Goal: Communication & Community: Answer question/provide support

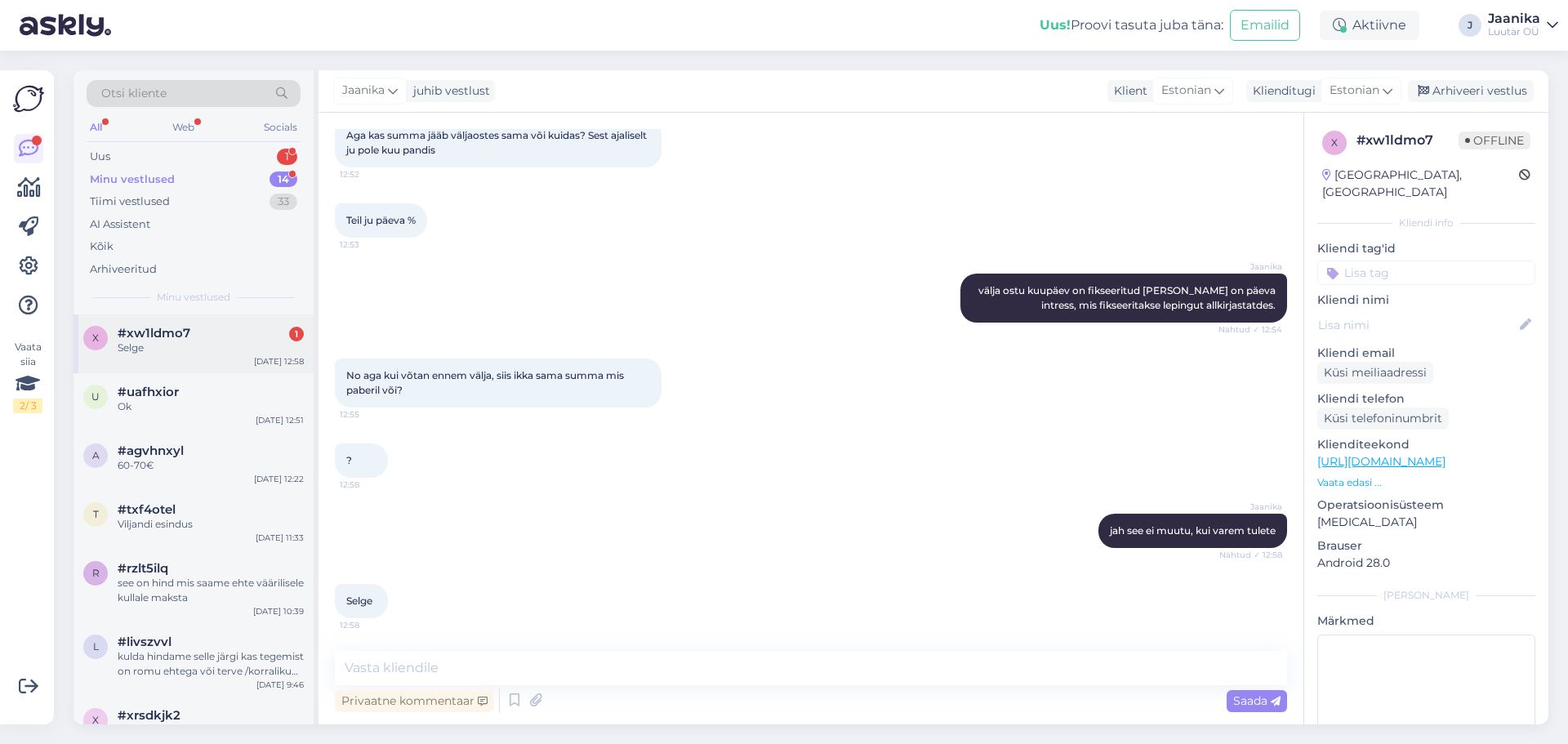
click at [188, 342] on div "Selge" at bounding box center [211, 347] width 186 height 14
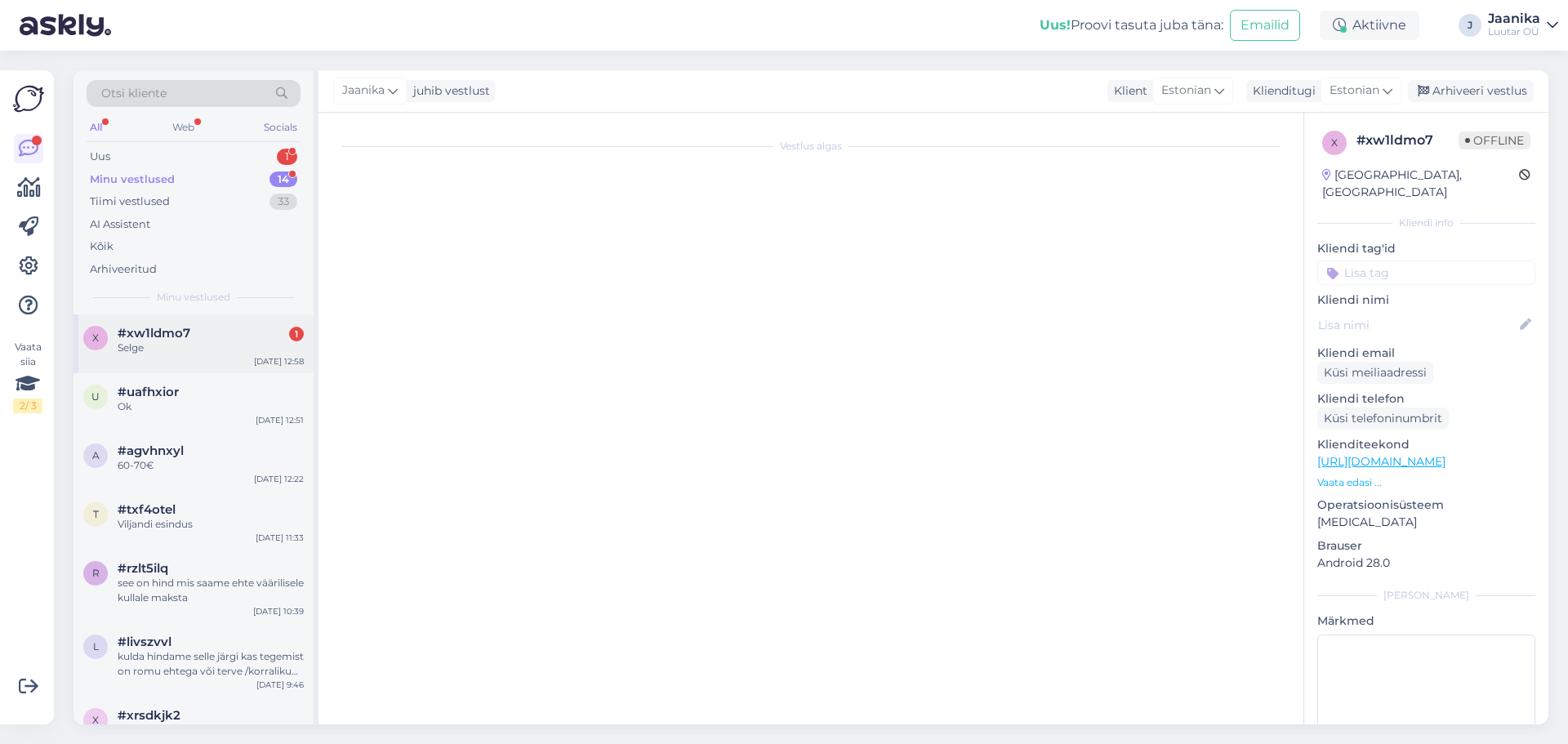
scroll to position [1395, 0]
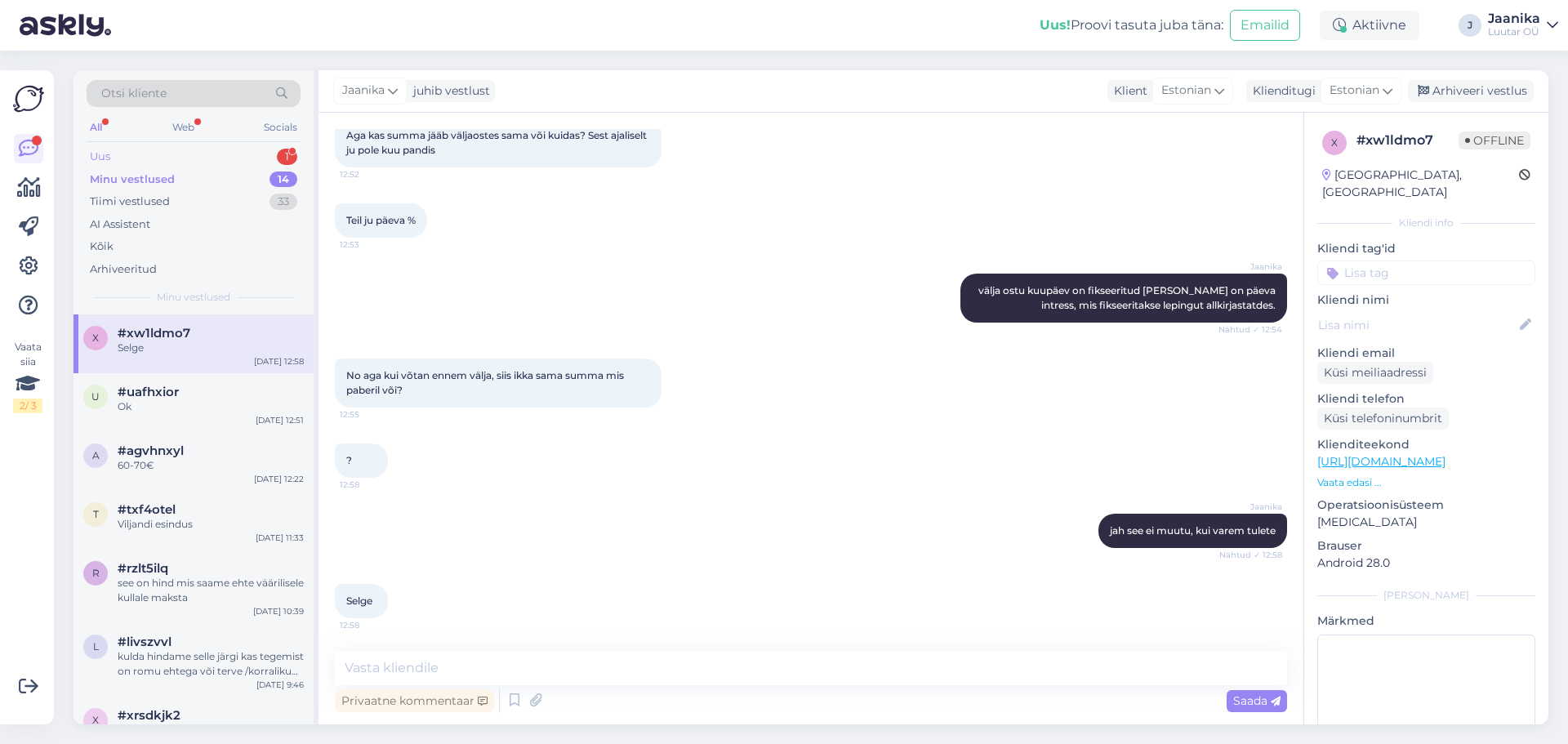
click at [147, 158] on div "Uus 1" at bounding box center [193, 156] width 214 height 23
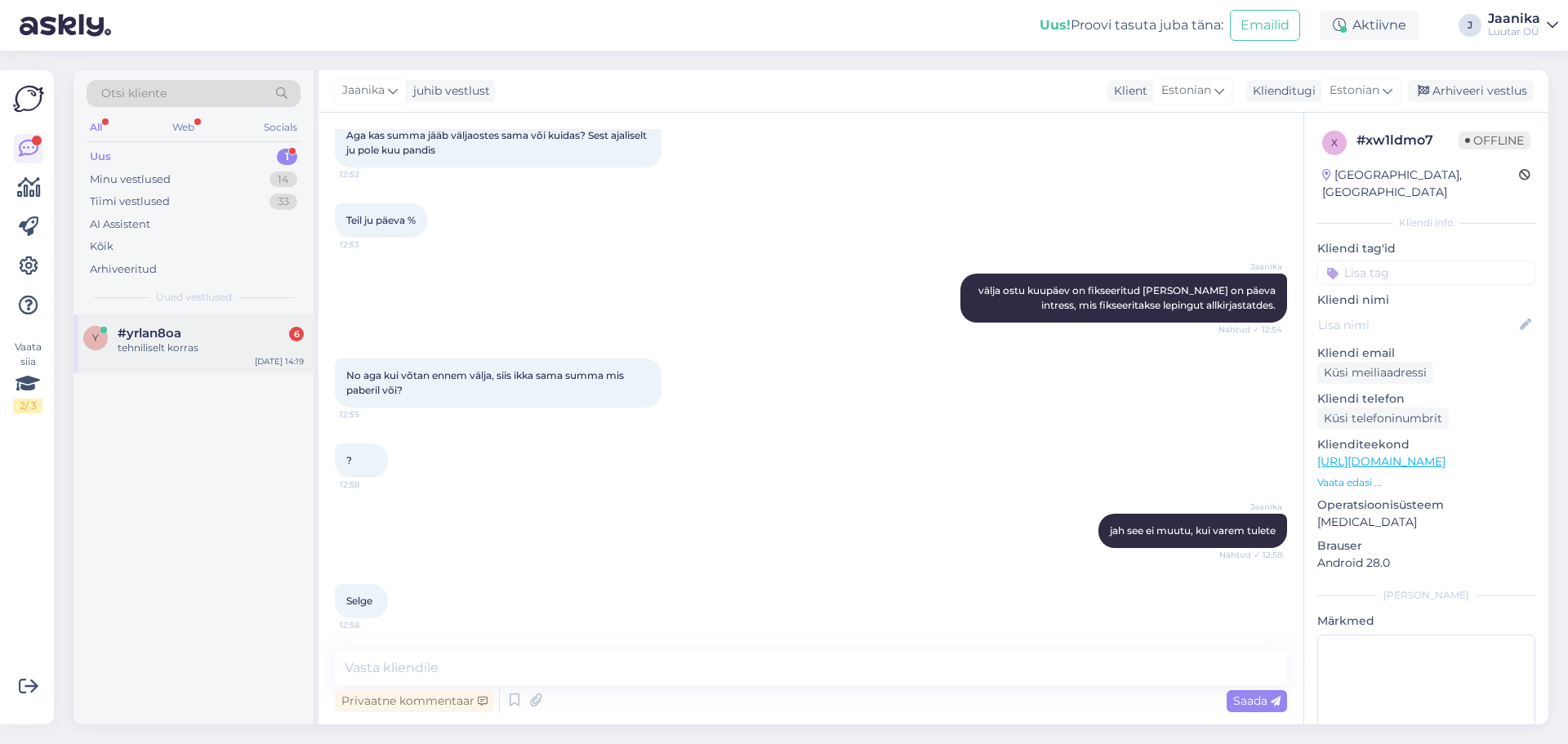
click at [159, 347] on div "tehniliselt korras" at bounding box center [211, 347] width 186 height 14
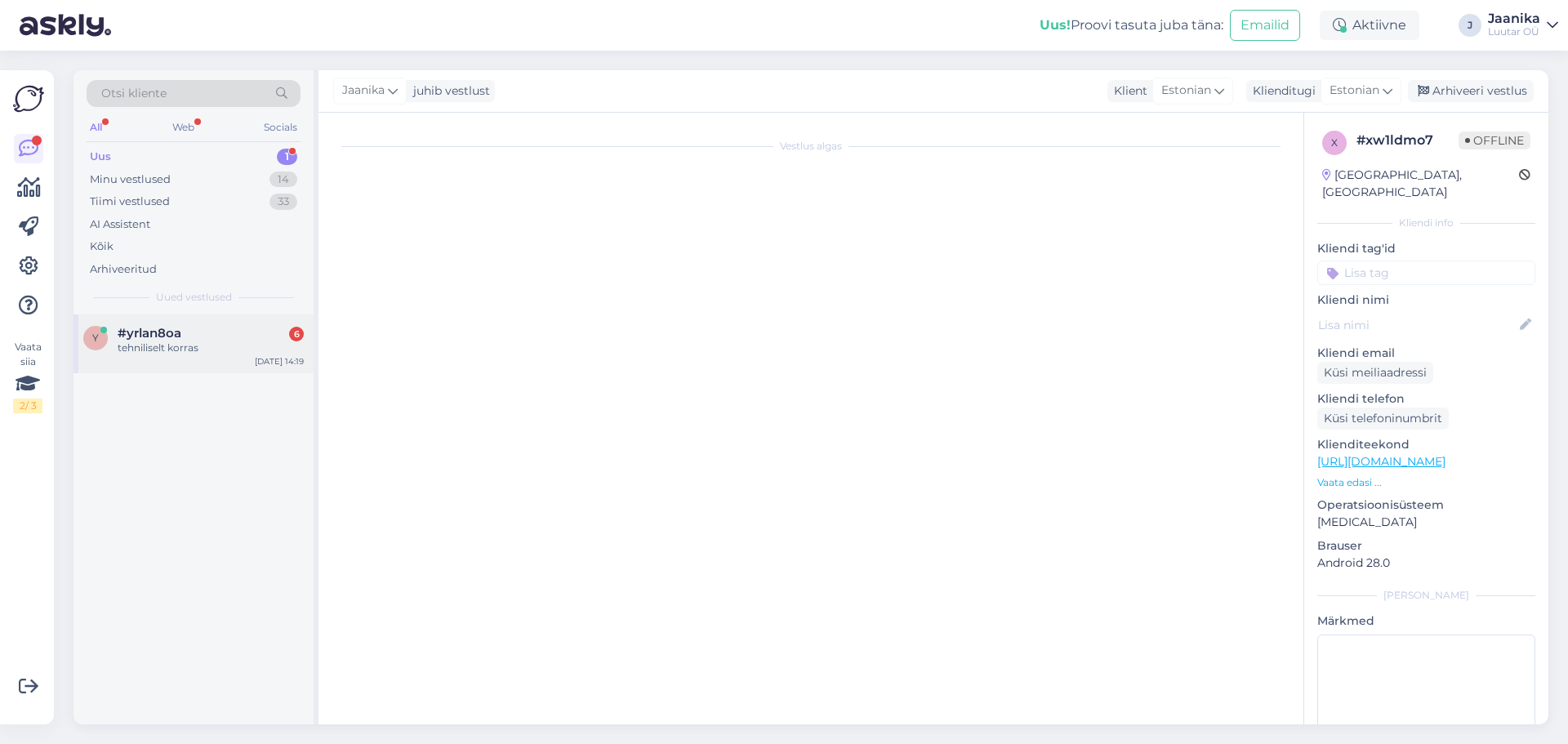
scroll to position [496, 0]
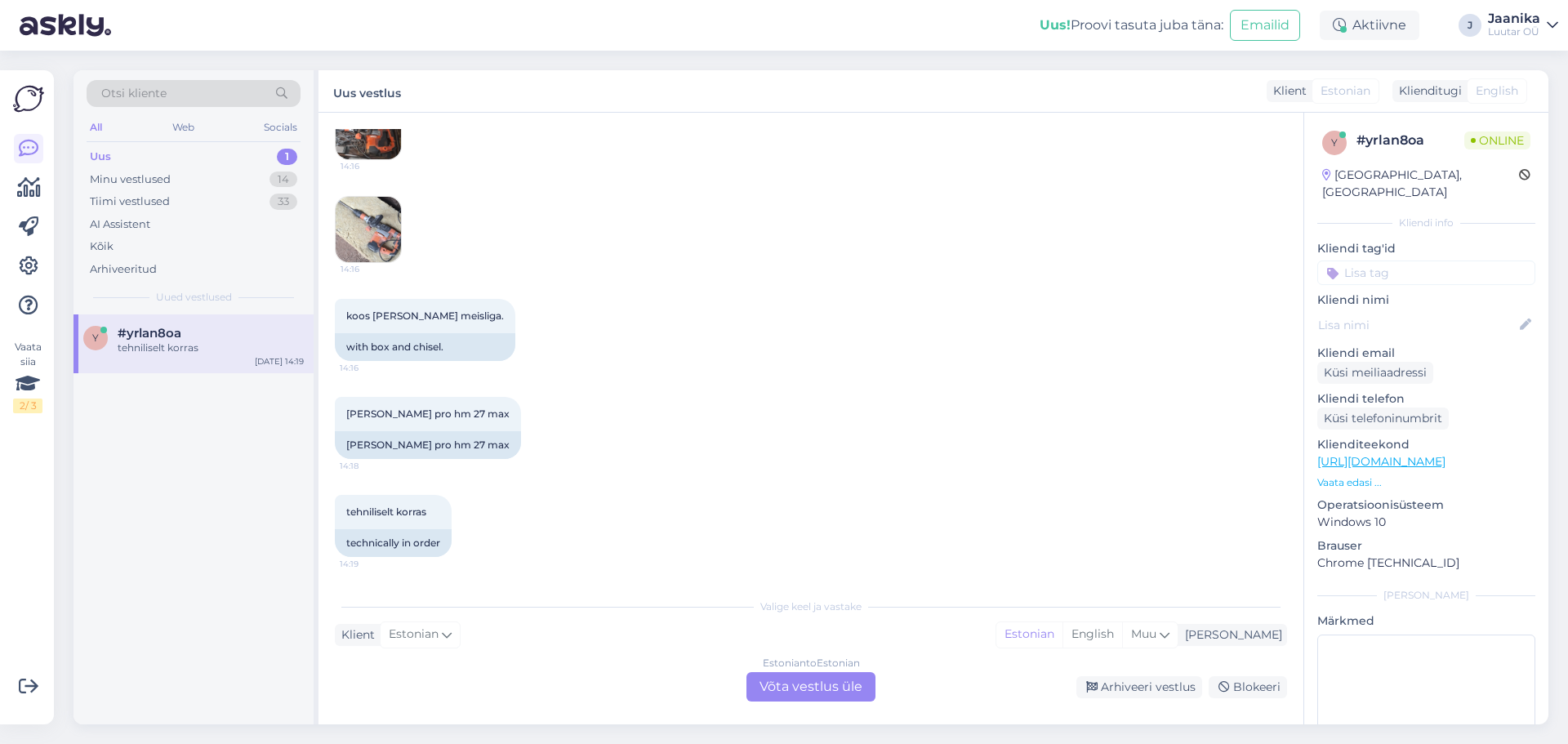
click at [821, 687] on div "Estonian to Estonian Võta vestlus üle" at bounding box center [810, 687] width 129 height 30
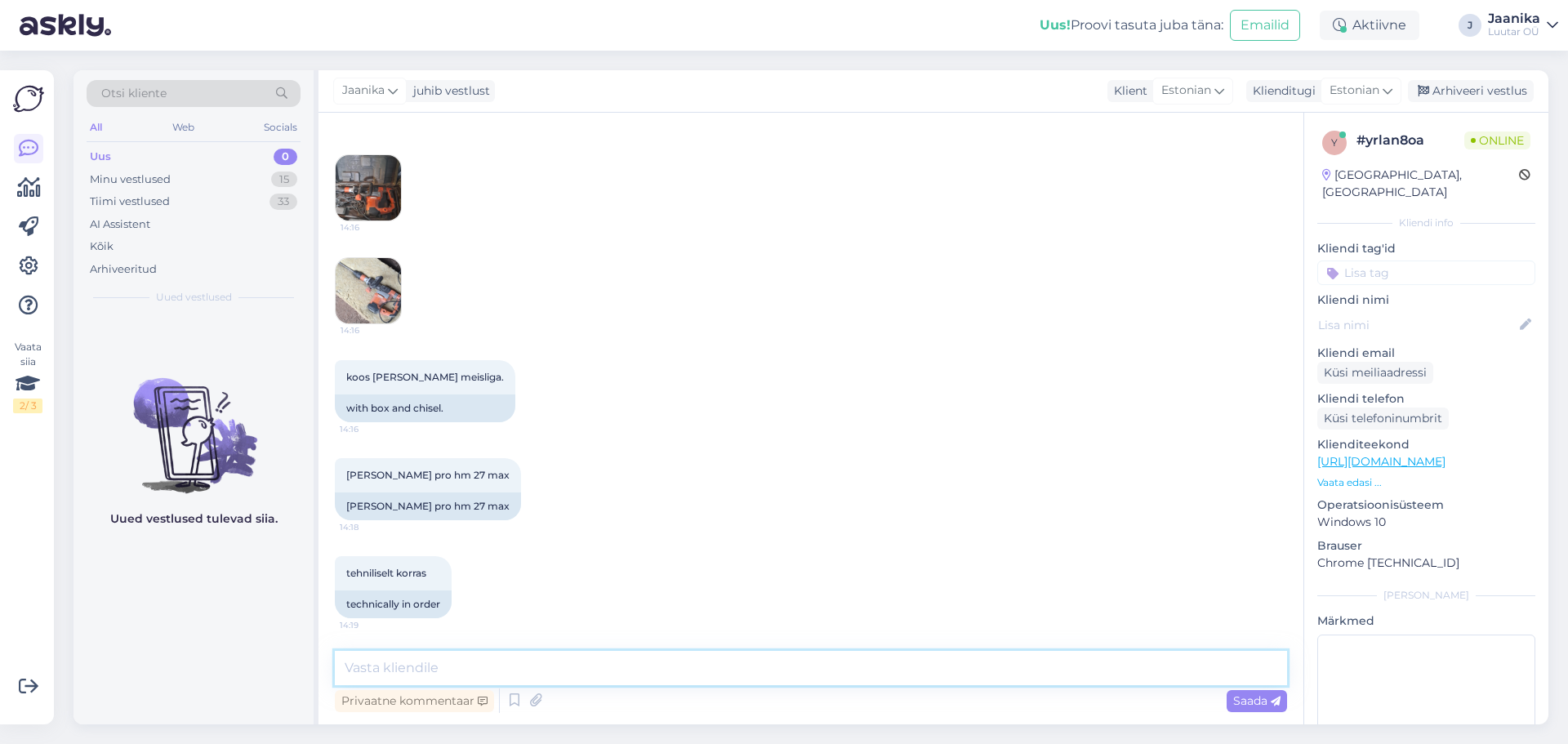
click at [655, 661] on textarea at bounding box center [811, 667] width 952 height 35
type textarea "Tere"
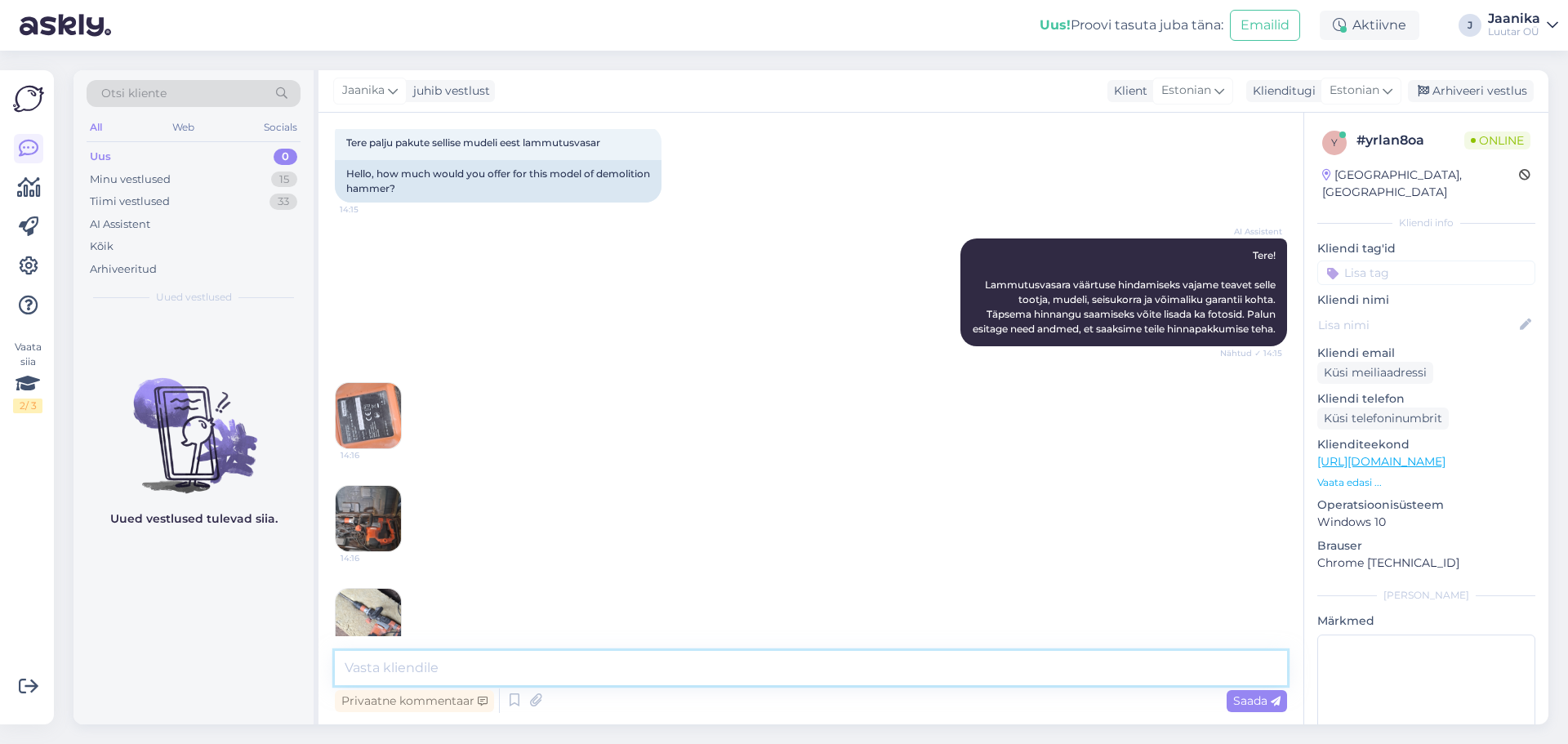
scroll to position [245, 0]
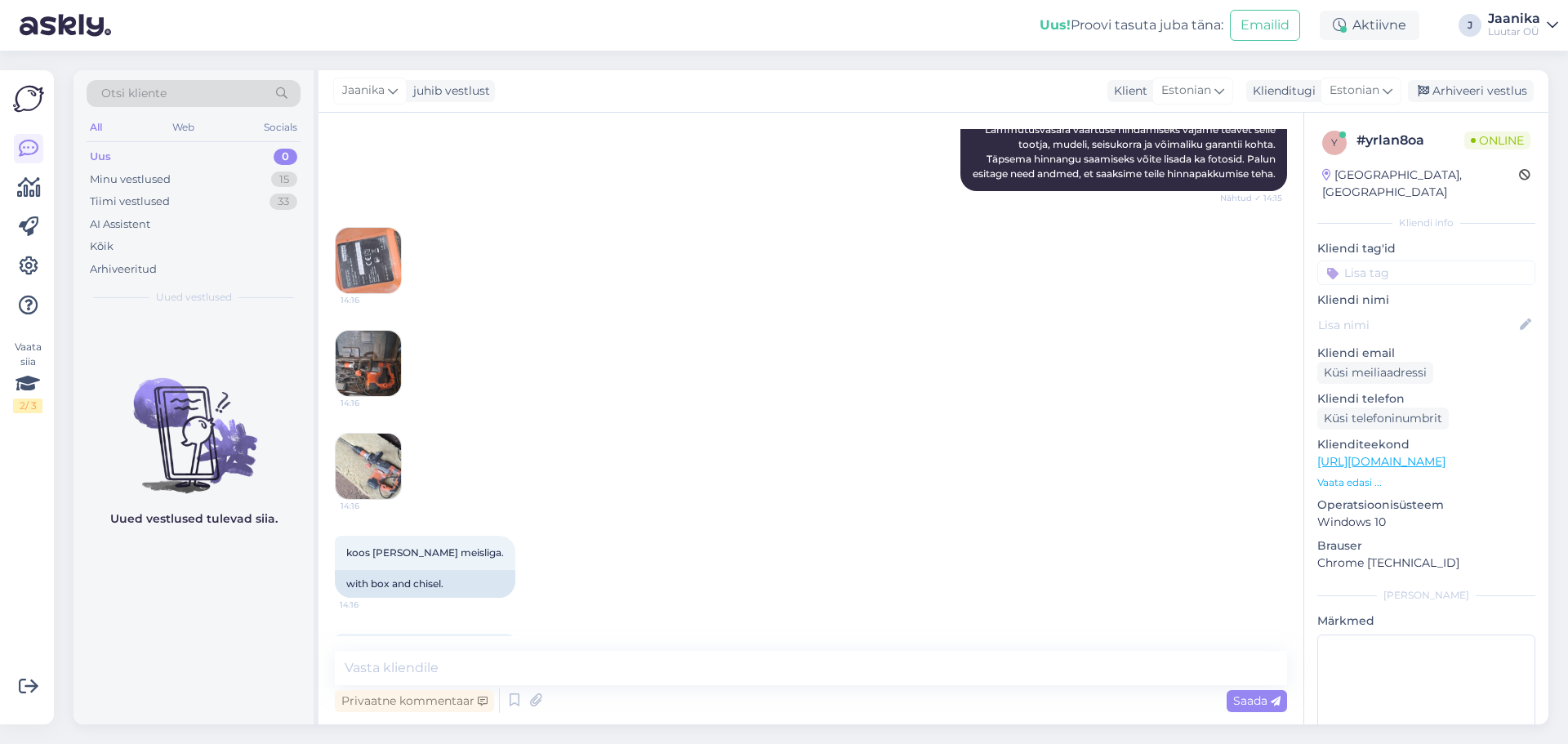
click at [348, 275] on img at bounding box center [368, 260] width 65 height 65
click at [392, 370] on img at bounding box center [368, 363] width 65 height 65
click at [370, 472] on img at bounding box center [368, 466] width 65 height 65
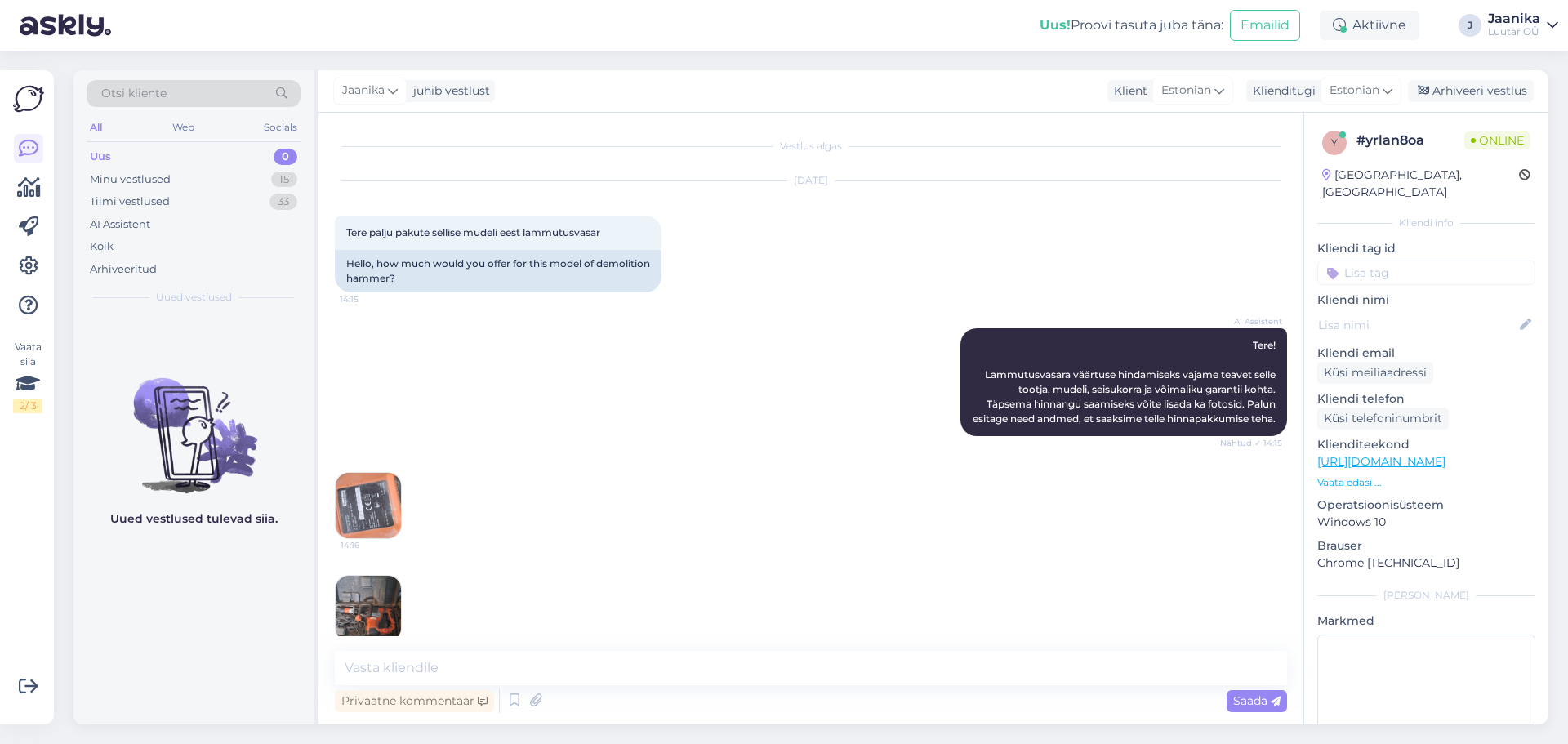
click at [356, 512] on img at bounding box center [368, 505] width 65 height 65
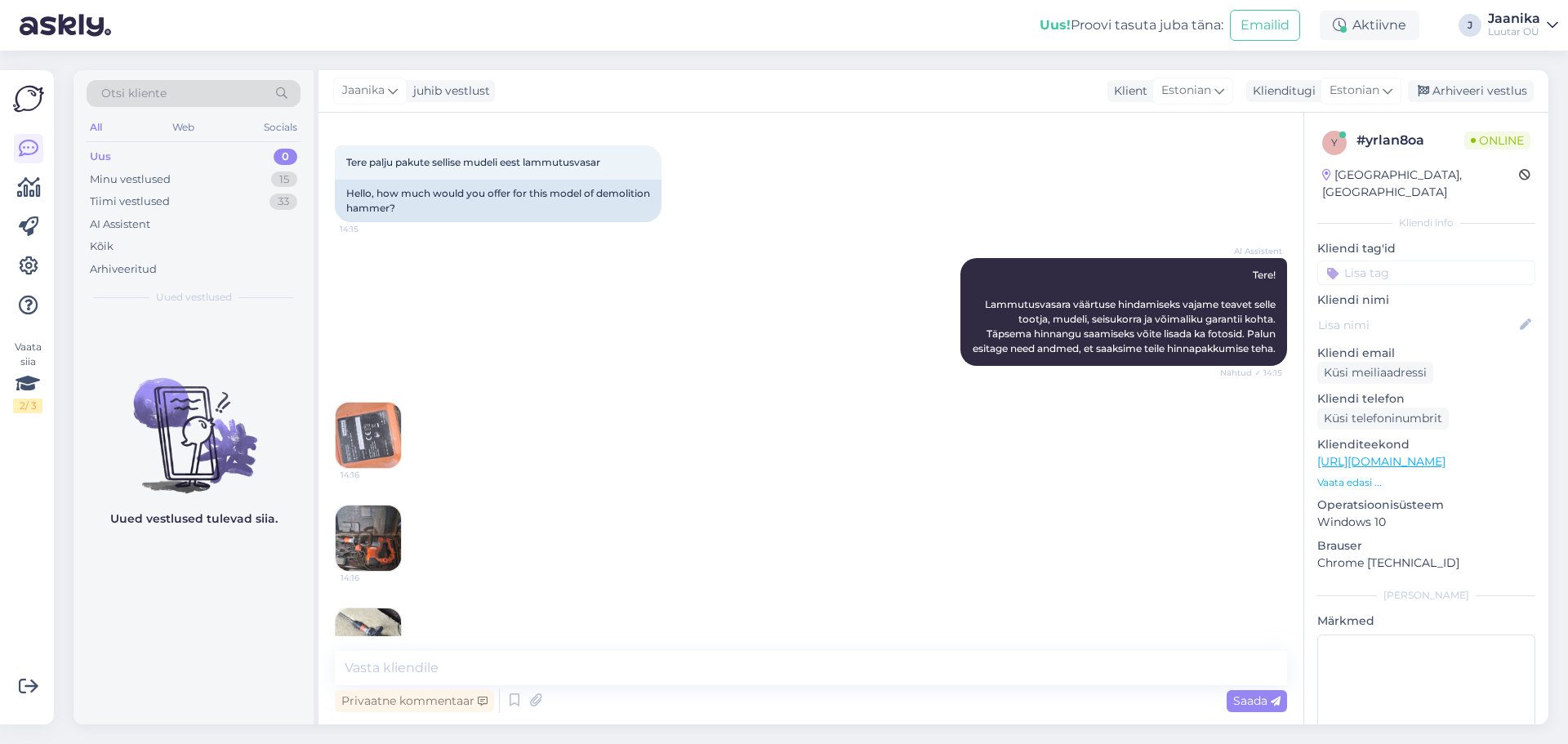
scroll to position [163, 0]
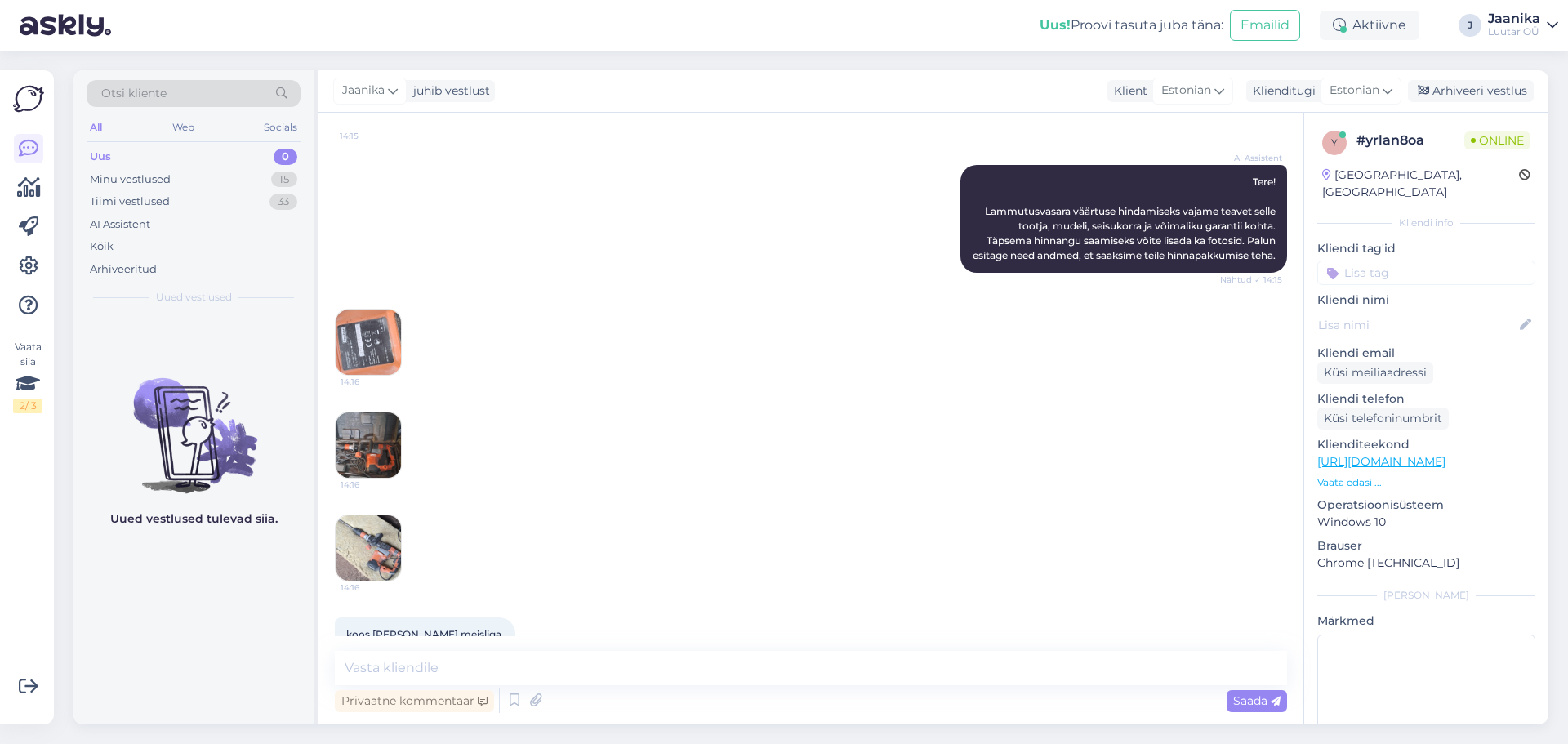
click at [373, 473] on img at bounding box center [368, 445] width 65 height 65
click at [370, 549] on img at bounding box center [368, 547] width 65 height 65
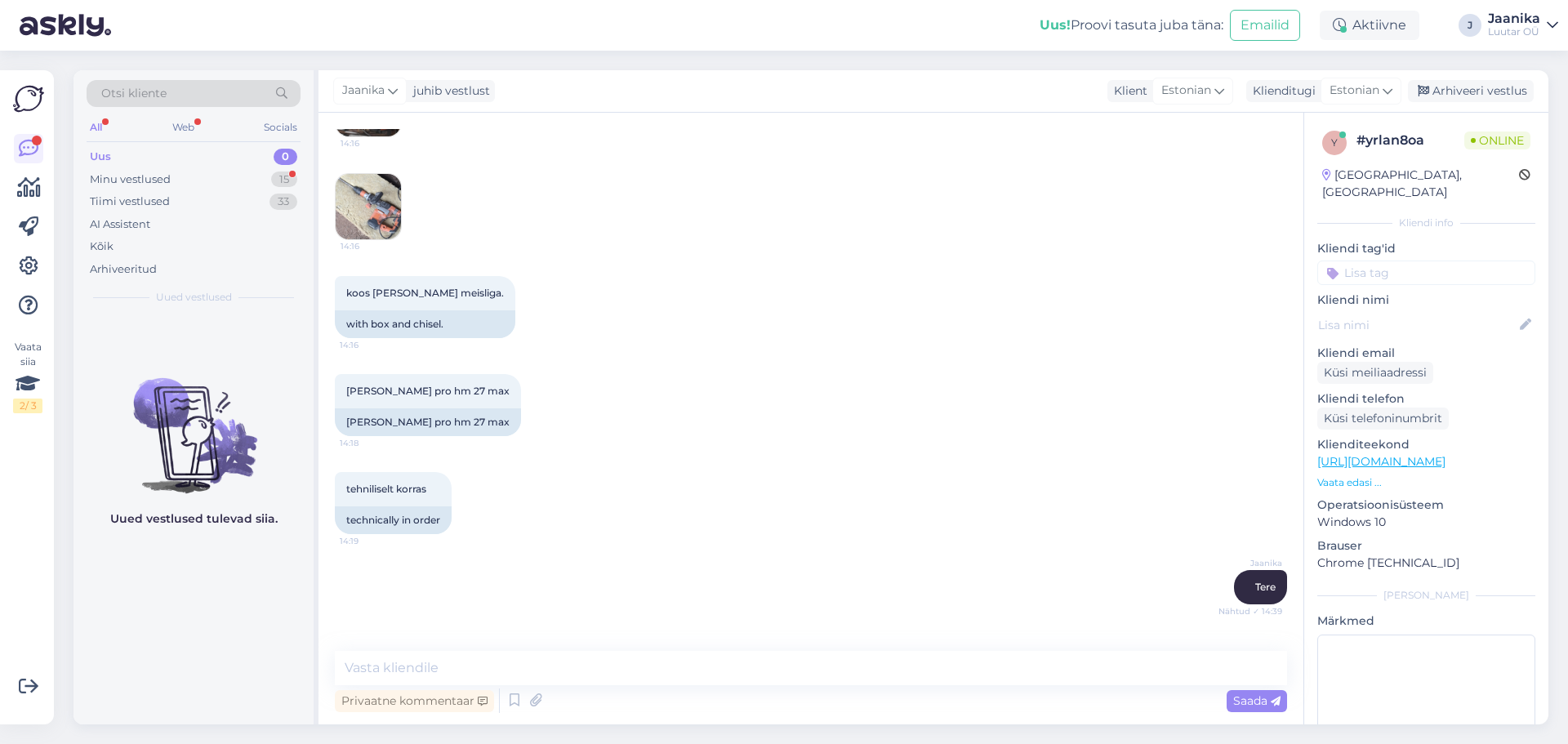
scroll to position [576, 0]
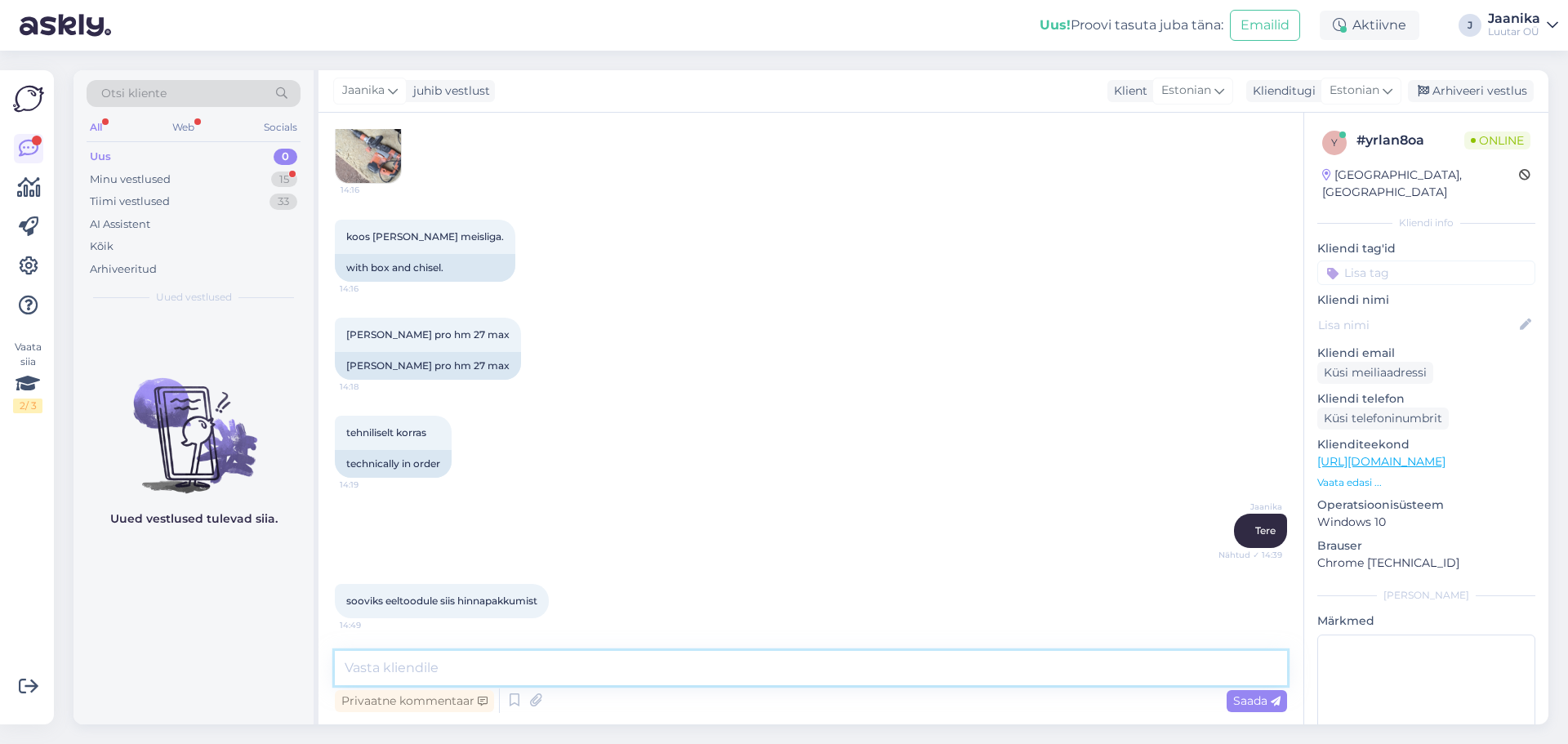
click at [555, 665] on textarea at bounding box center [811, 667] width 952 height 35
type textarea "kuni 60€"
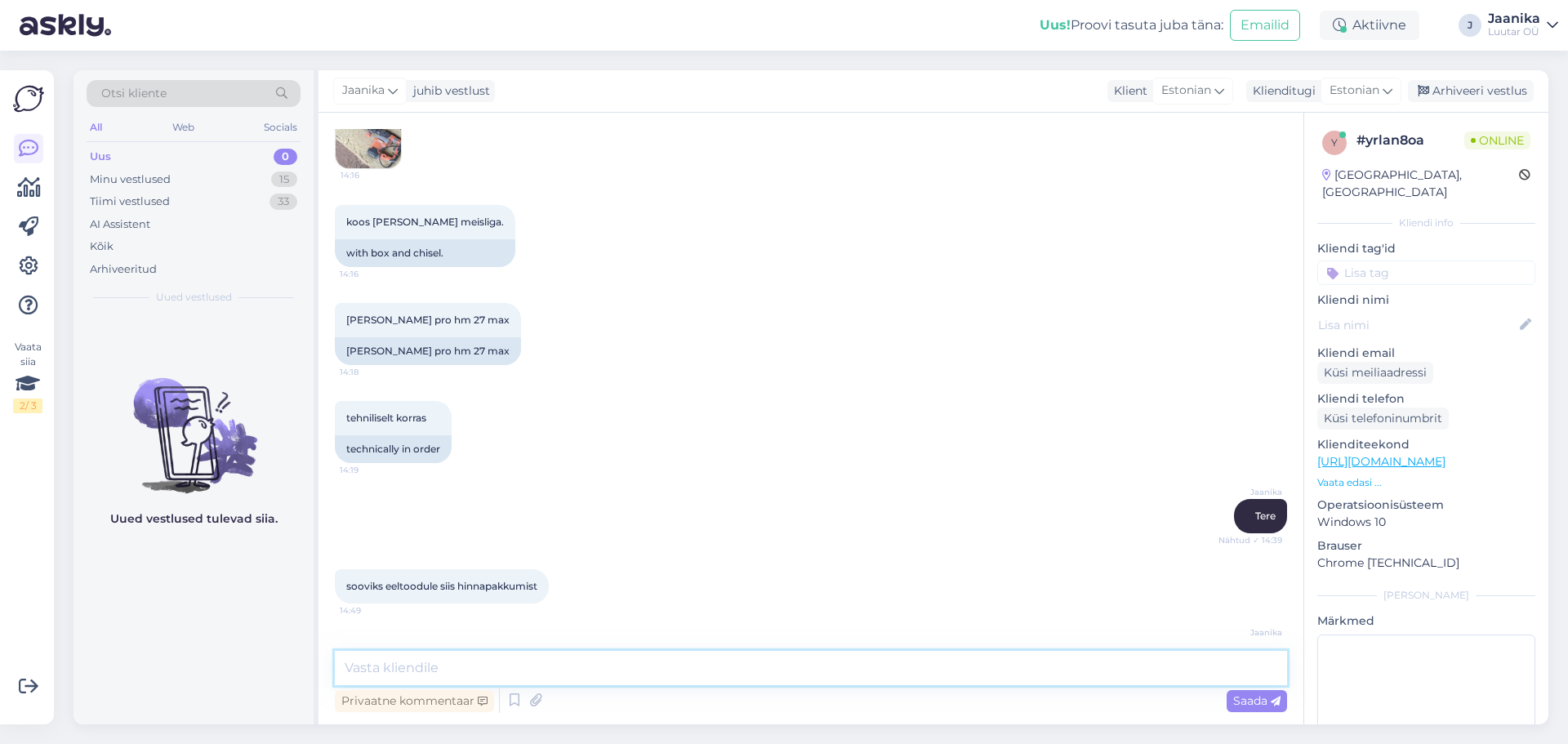
scroll to position [646, 0]
